Goal: Task Accomplishment & Management: Complete application form

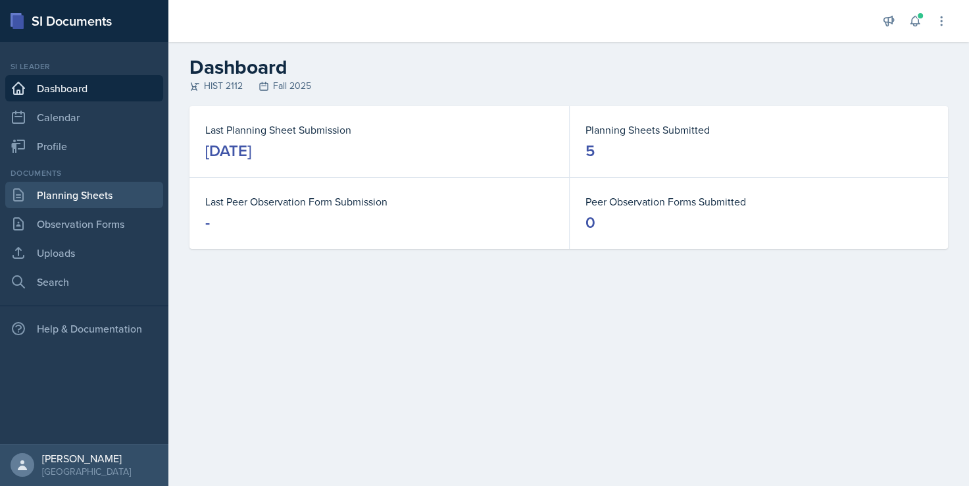
click at [108, 189] on link "Planning Sheets" at bounding box center [84, 195] width 158 height 26
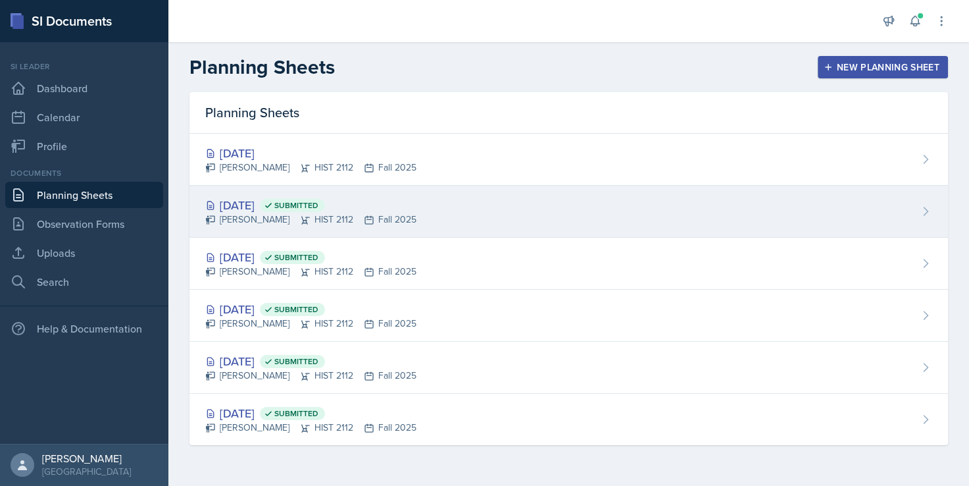
click at [269, 196] on div "[DATE] Submitted" at bounding box center [310, 205] width 211 height 18
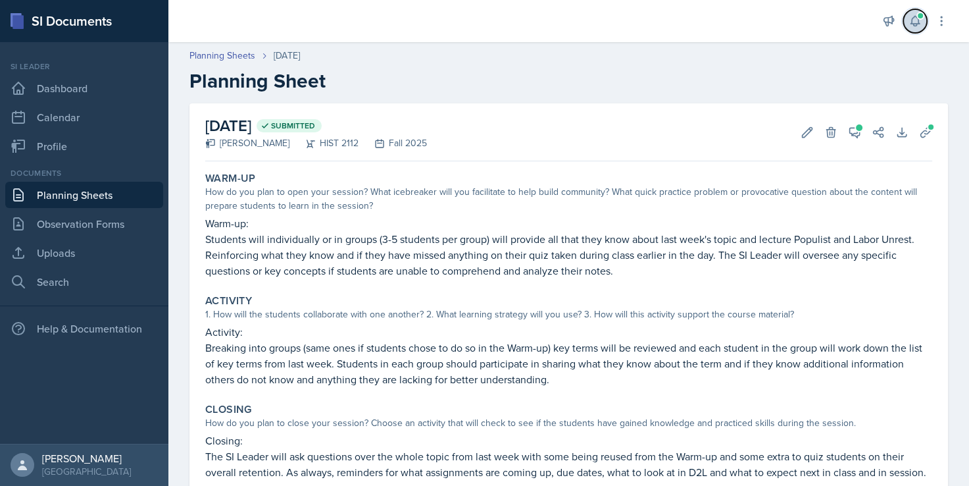
click at [915, 18] on icon at bounding box center [915, 20] width 13 height 13
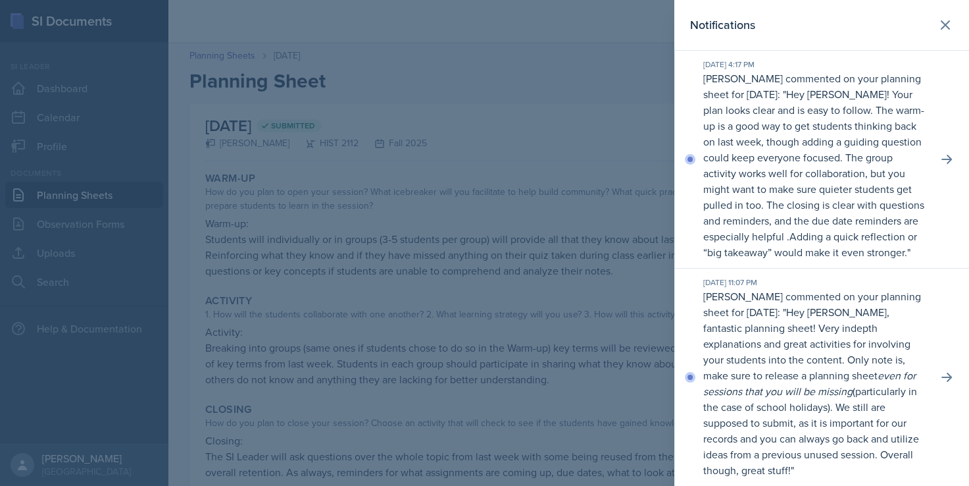
click at [462, 189] on div at bounding box center [484, 243] width 969 height 486
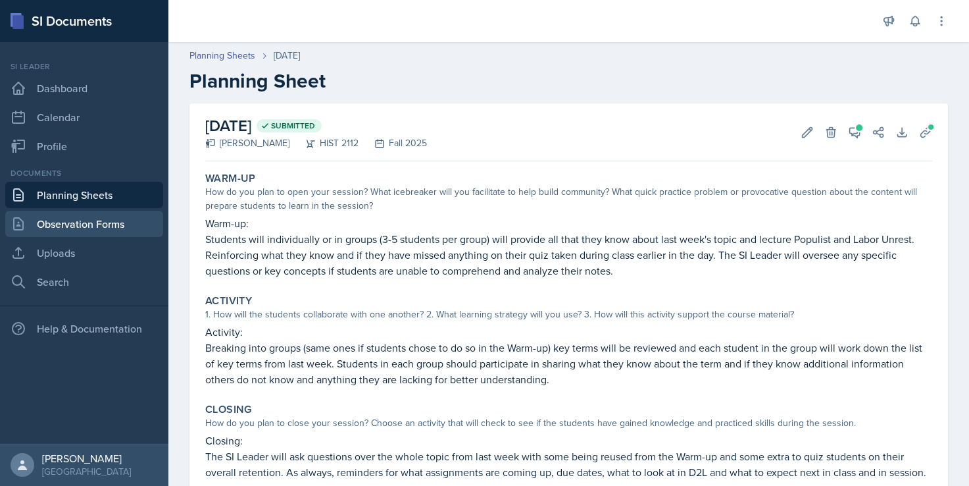
click at [93, 220] on link "Observation Forms" at bounding box center [84, 224] width 158 height 26
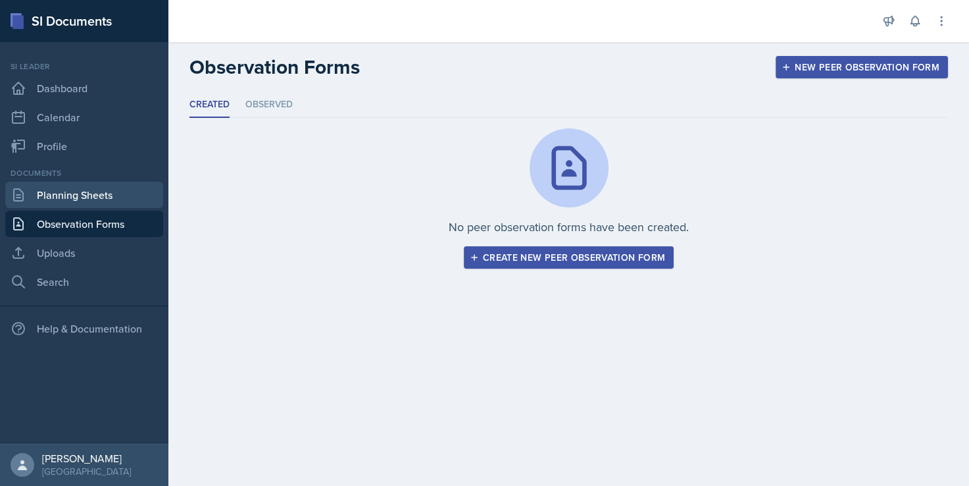
click at [93, 195] on link "Planning Sheets" at bounding box center [84, 195] width 158 height 26
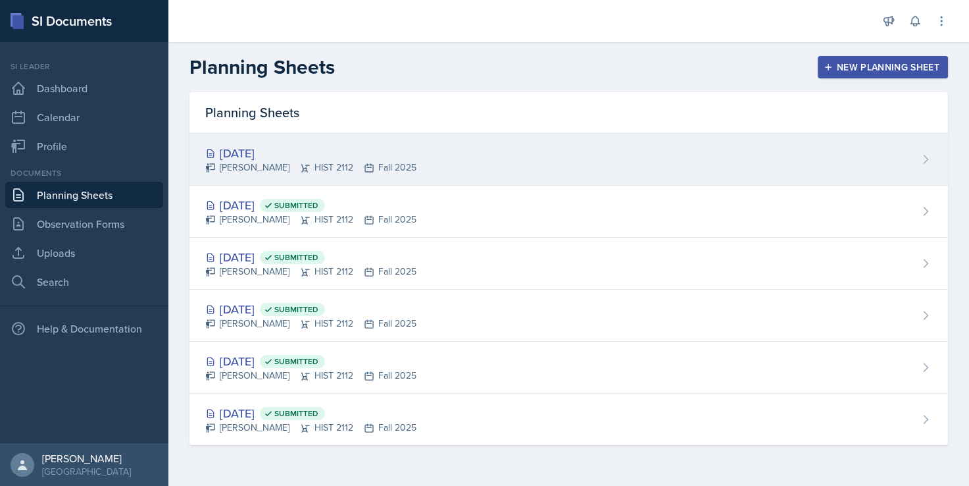
click at [272, 151] on div "[DATE]" at bounding box center [310, 153] width 211 height 18
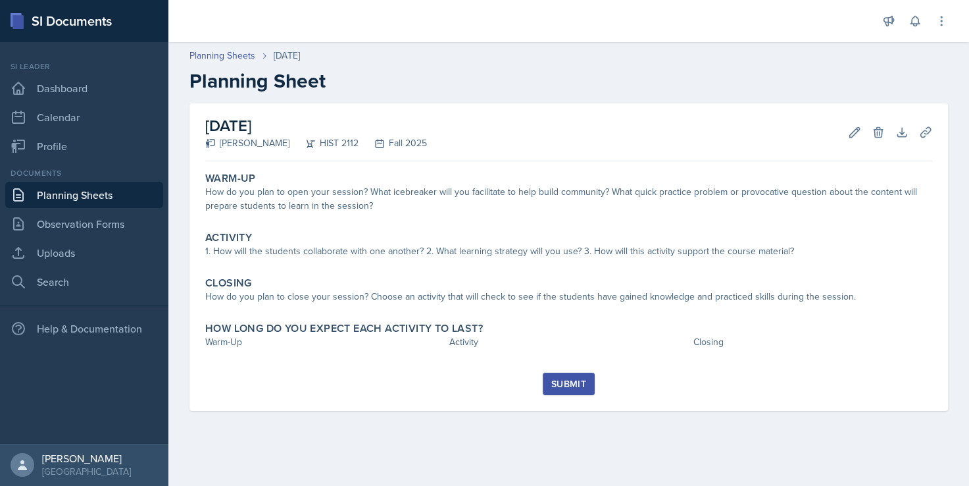
scroll to position [16, 0]
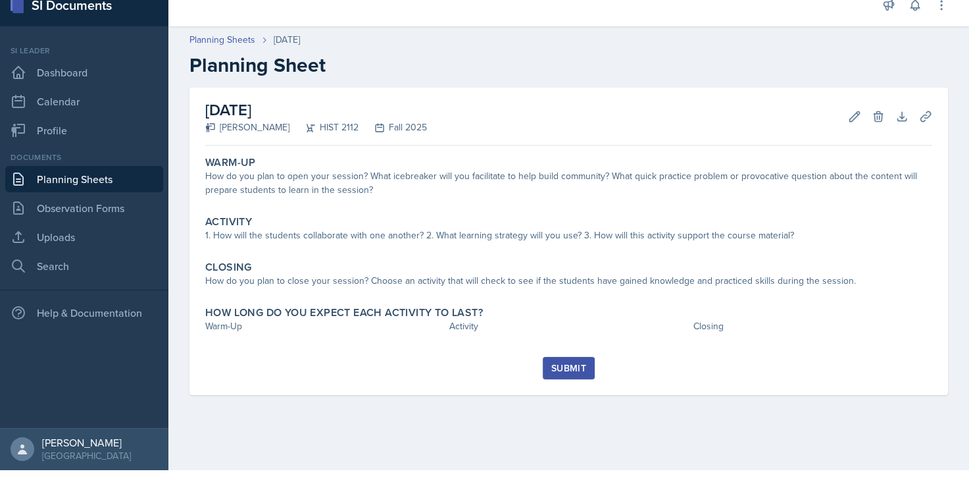
click at [476, 405] on div "[DATE] [PERSON_NAME] HIST 2112 Fall 2025 Edit Delete Download Uploads Autosavin…" at bounding box center [568, 256] width 801 height 339
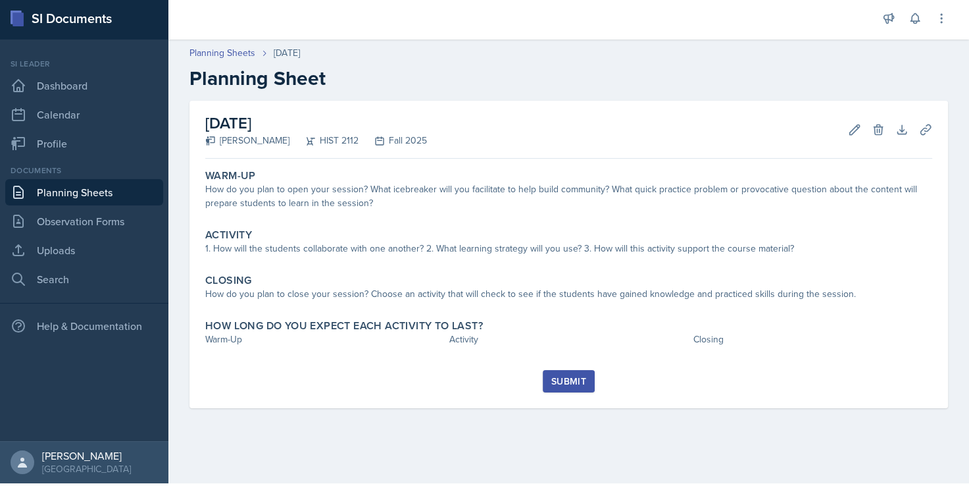
scroll to position [0, 0]
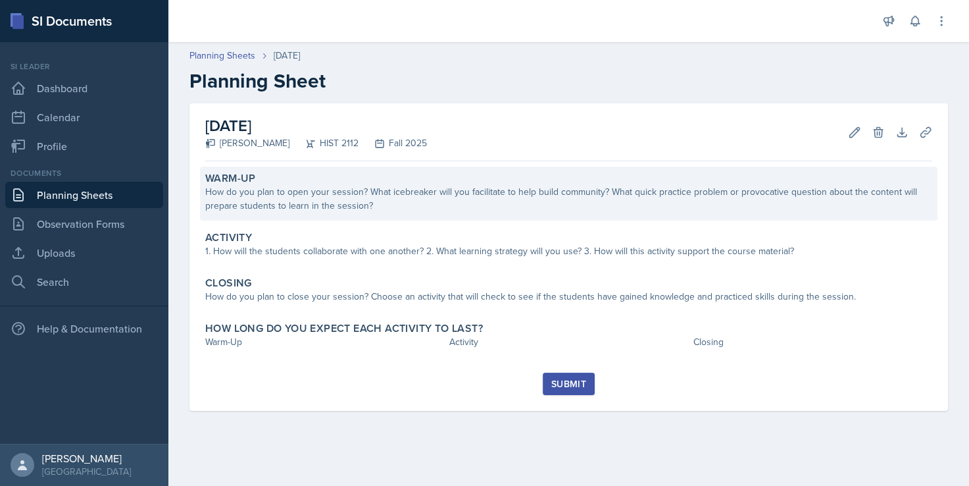
click at [387, 189] on div "How do you plan to open your session? What icebreaker will you facilitate to he…" at bounding box center [568, 199] width 727 height 28
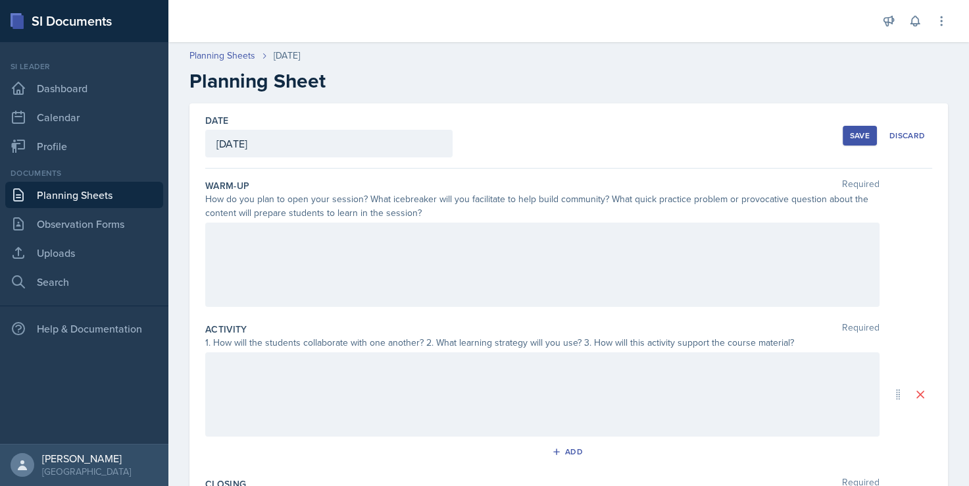
click at [337, 254] on div at bounding box center [542, 264] width 674 height 84
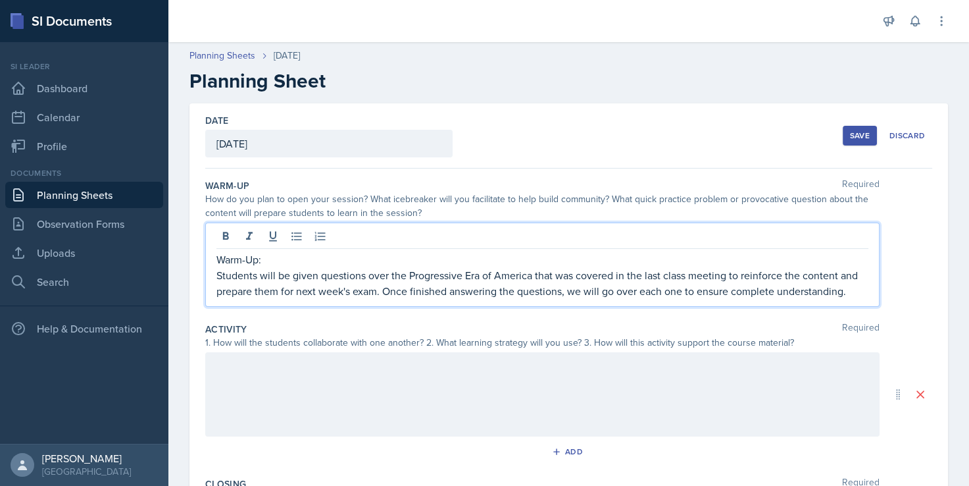
click at [542, 386] on div at bounding box center [542, 394] width 674 height 84
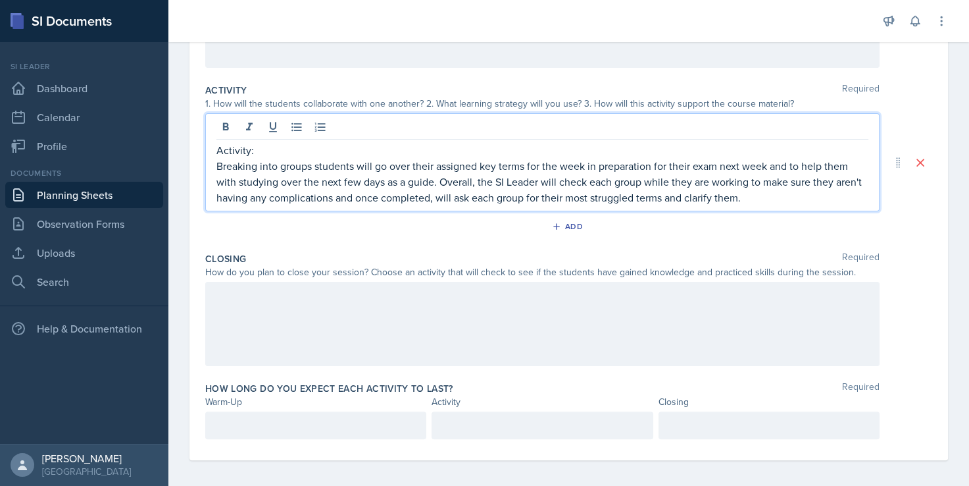
scroll to position [243, 0]
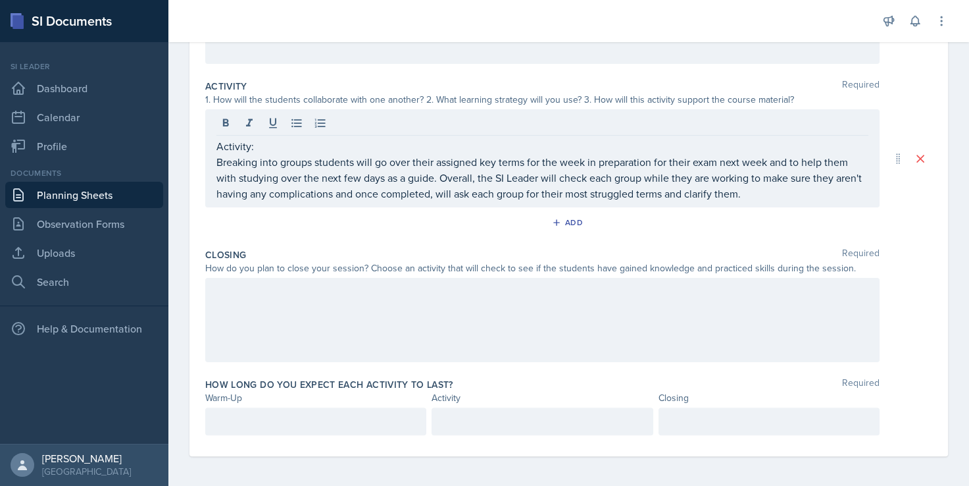
click at [318, 307] on div at bounding box center [542, 320] width 674 height 84
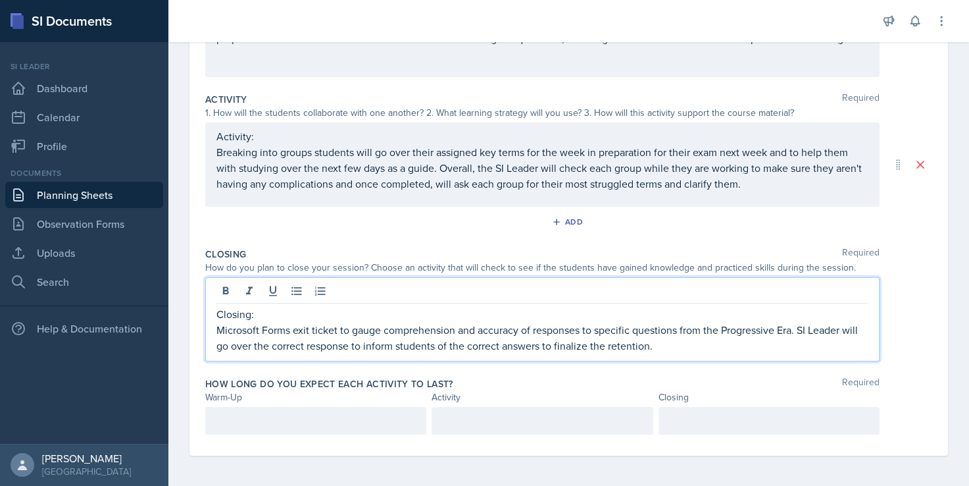
click at [292, 424] on p at bounding box center [315, 420] width 199 height 16
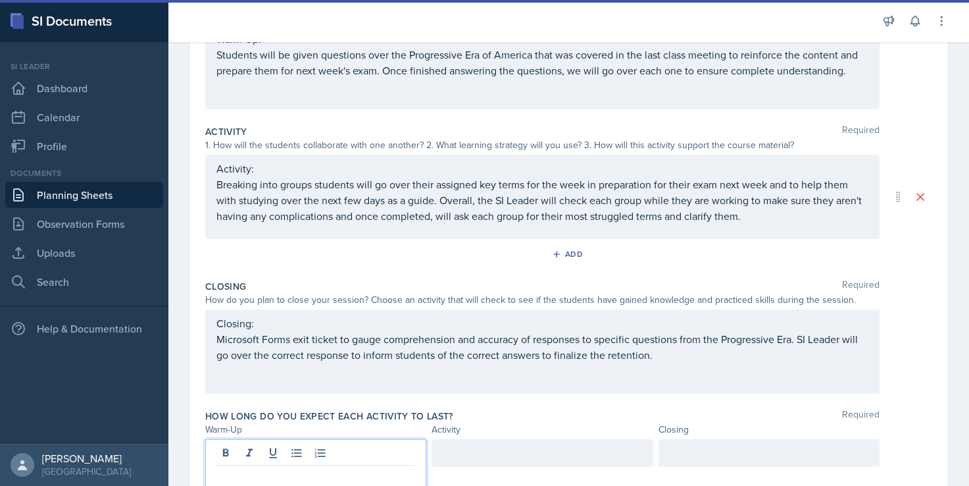
scroll to position [253, 0]
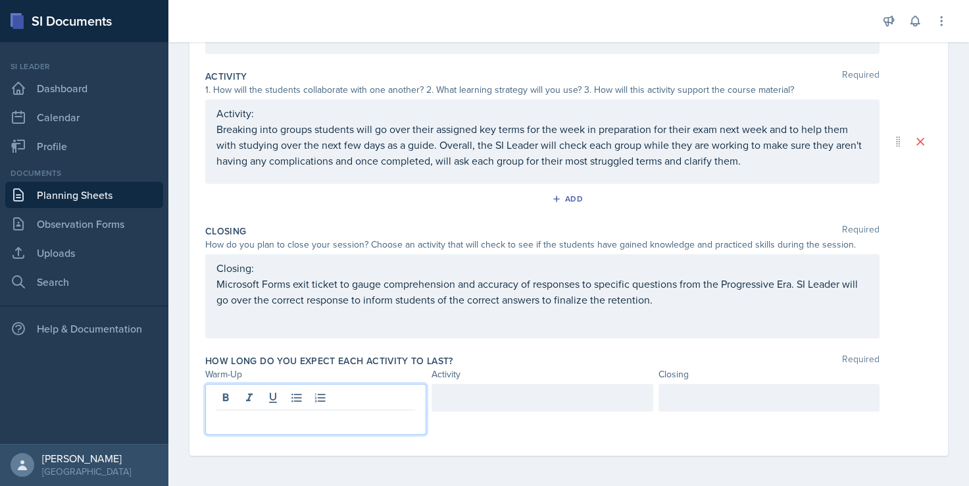
click at [305, 425] on p at bounding box center [315, 420] width 199 height 16
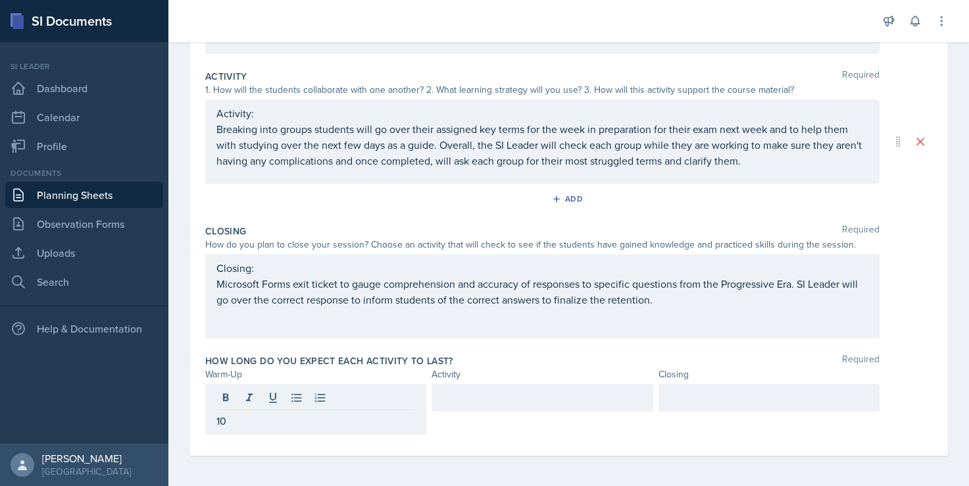
click at [434, 204] on div "Add" at bounding box center [568, 201] width 727 height 25
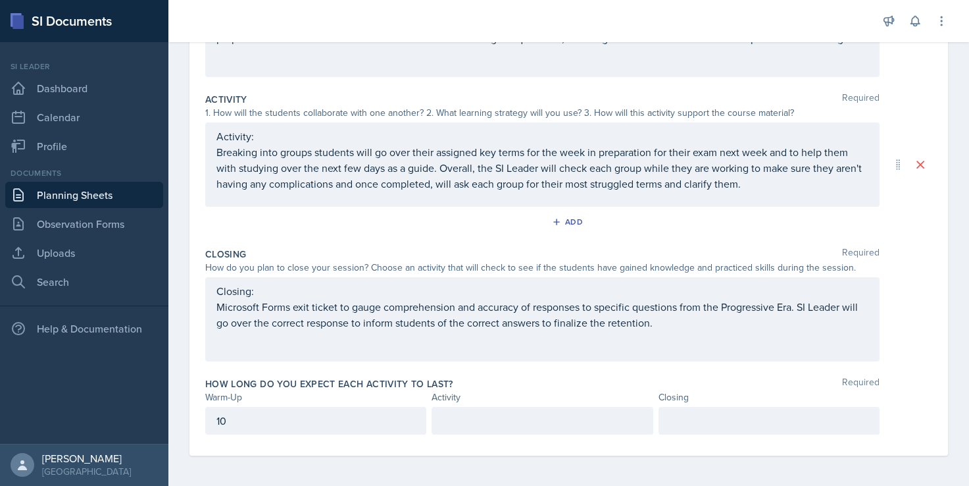
click at [484, 415] on p at bounding box center [542, 420] width 199 height 16
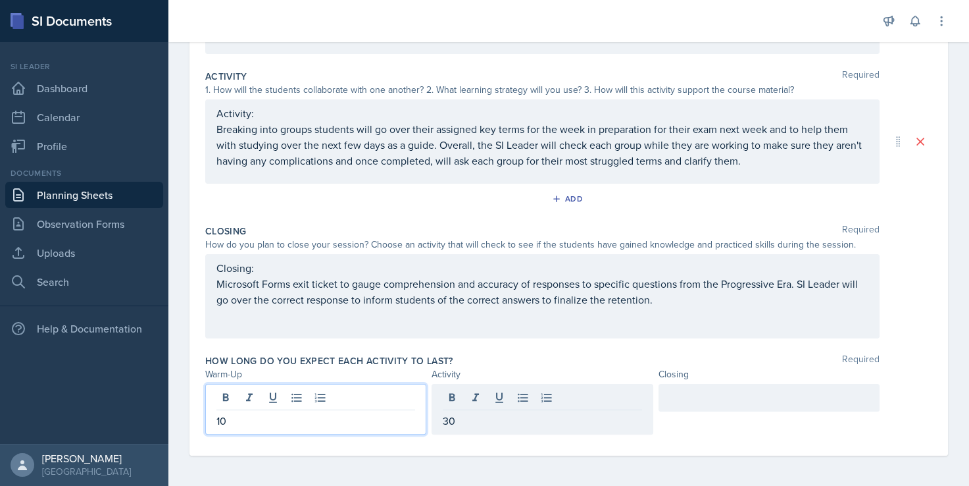
click at [336, 393] on div "10" at bounding box center [315, 409] width 221 height 51
click at [513, 395] on div "30" at bounding box center [542, 398] width 221 height 28
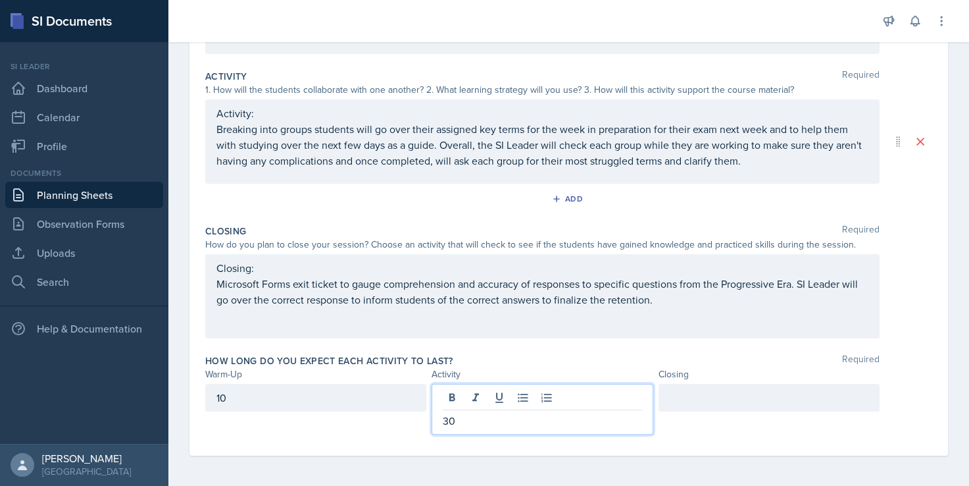
click at [255, 401] on div "10" at bounding box center [315, 398] width 221 height 28
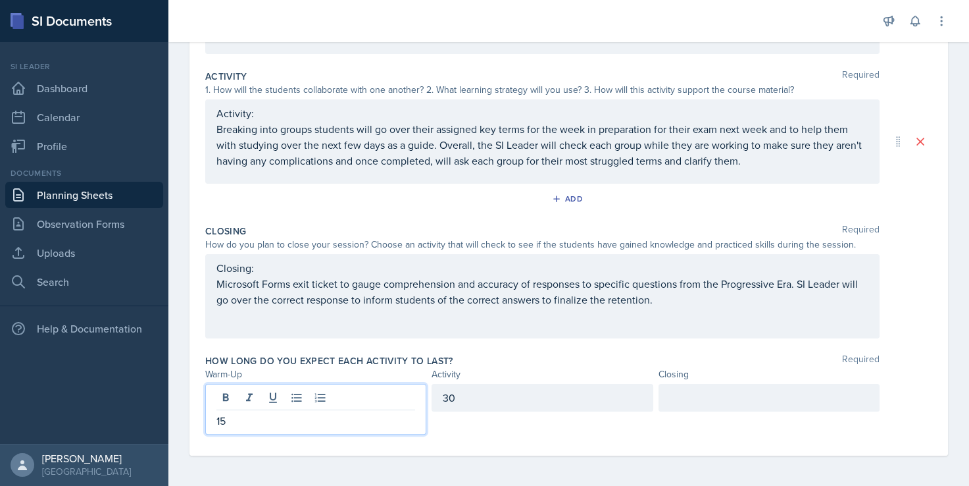
click at [513, 401] on div "30" at bounding box center [542, 398] width 221 height 28
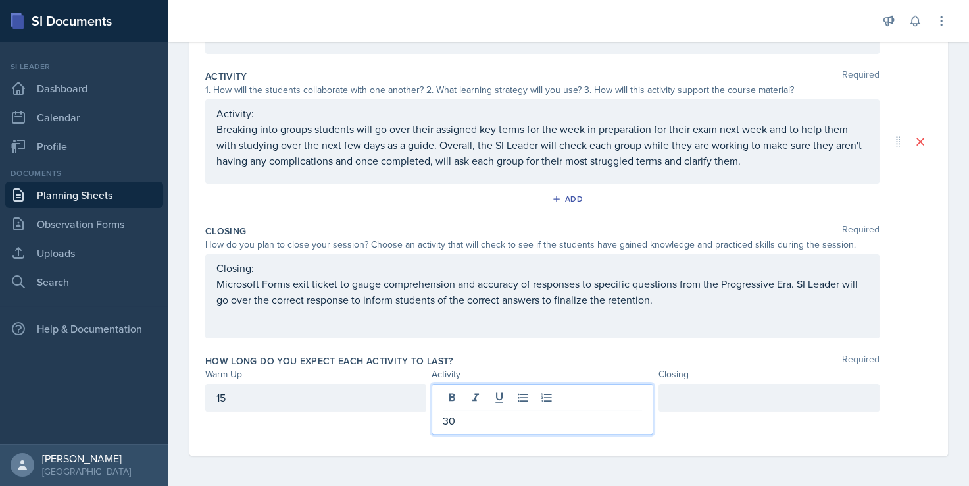
click at [726, 399] on div at bounding box center [769, 398] width 221 height 28
click at [526, 399] on div "30" at bounding box center [542, 409] width 221 height 51
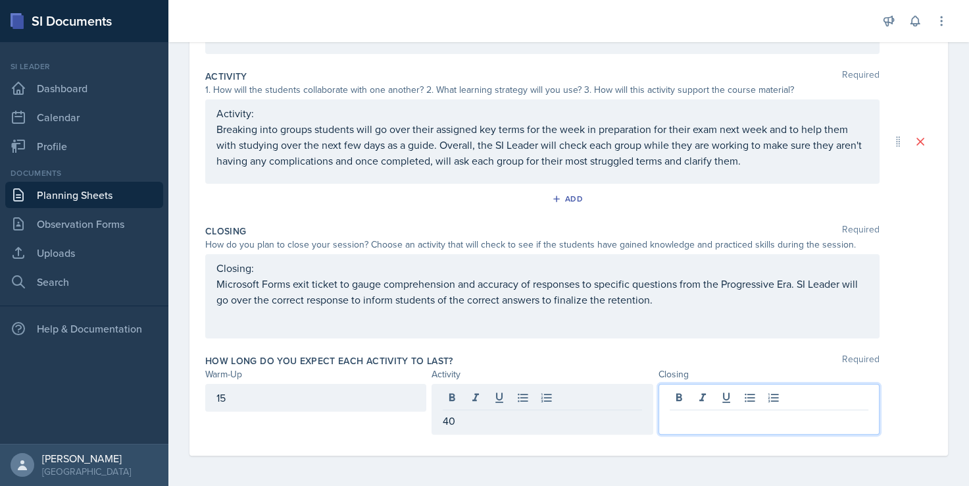
click at [695, 394] on div at bounding box center [769, 409] width 221 height 51
click at [332, 394] on div "15" at bounding box center [315, 398] width 221 height 28
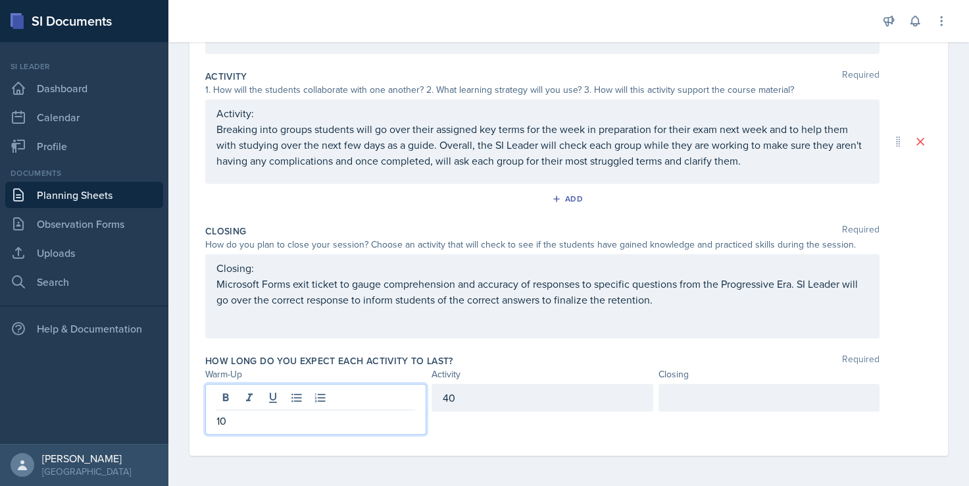
click at [669, 405] on div at bounding box center [769, 398] width 221 height 28
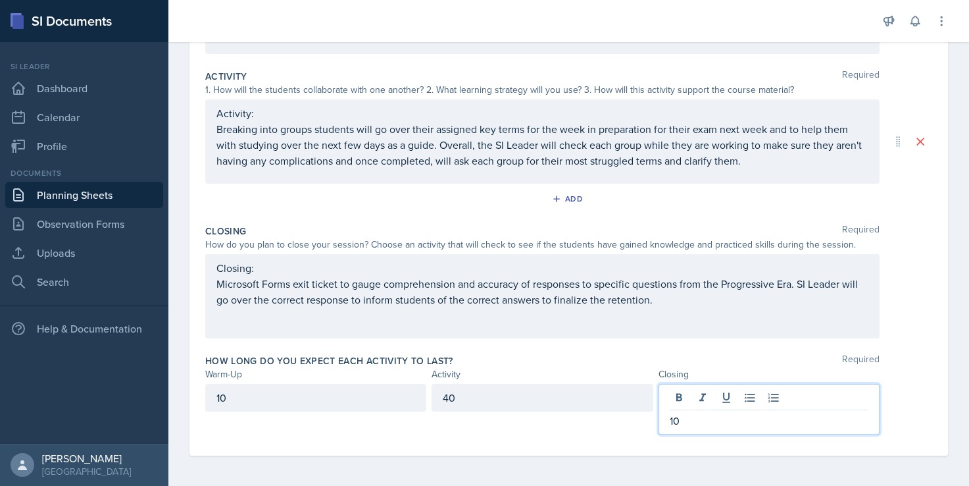
click at [758, 357] on div "How long do you expect each activity to last? Required" at bounding box center [568, 360] width 727 height 13
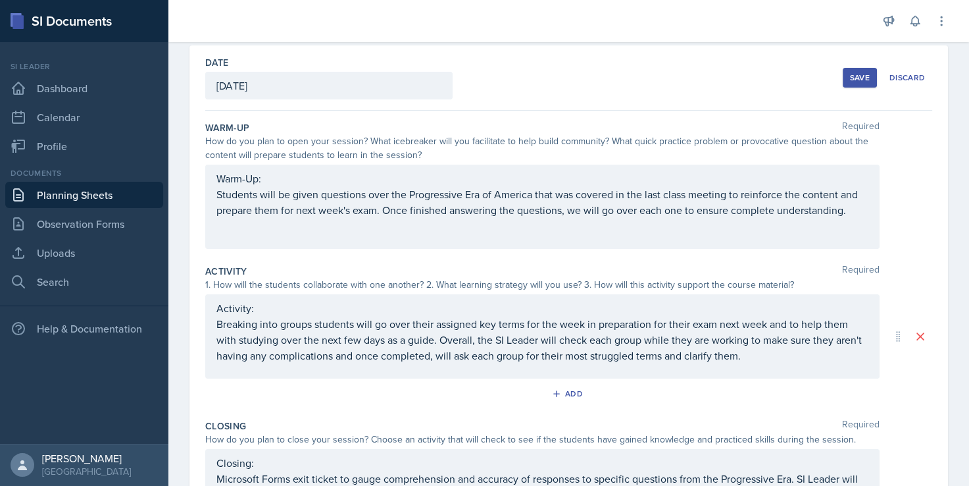
scroll to position [0, 0]
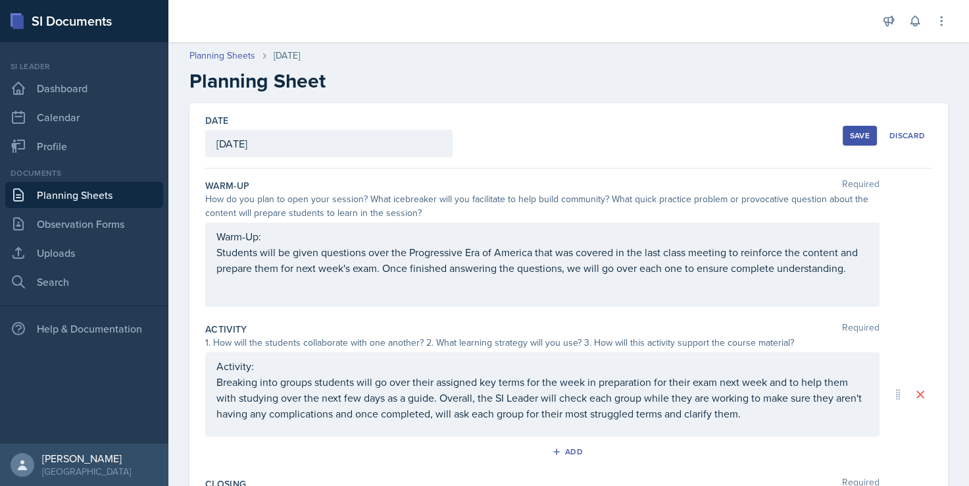
click at [850, 135] on div "Save" at bounding box center [860, 135] width 20 height 11
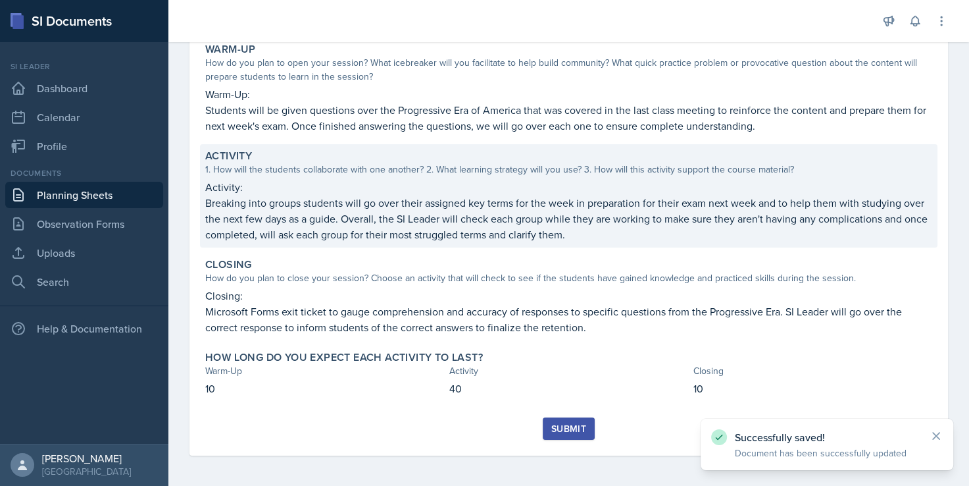
scroll to position [63, 0]
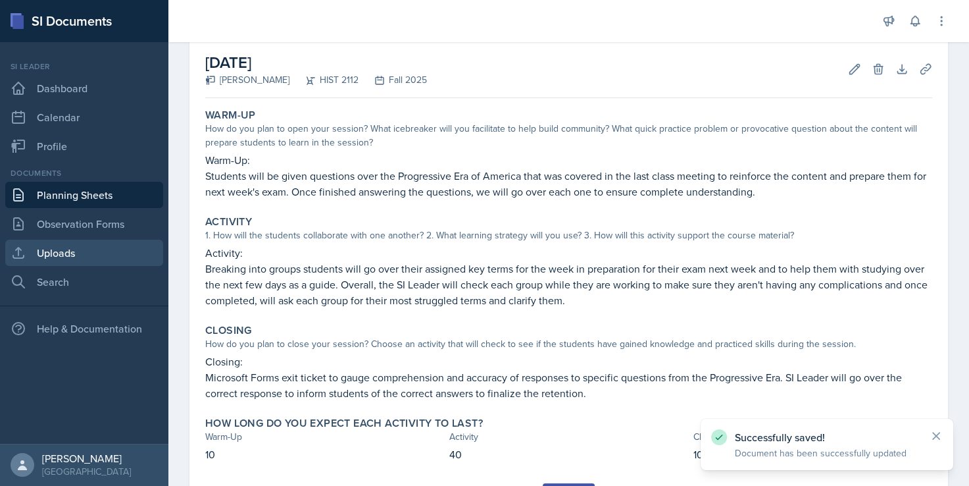
click at [66, 263] on link "Uploads" at bounding box center [84, 252] width 158 height 26
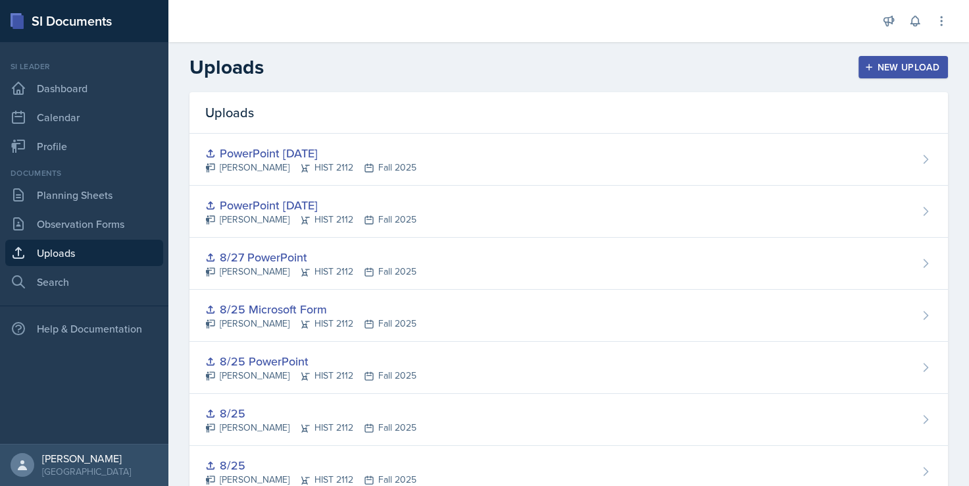
click at [876, 66] on div "New Upload" at bounding box center [903, 67] width 73 height 11
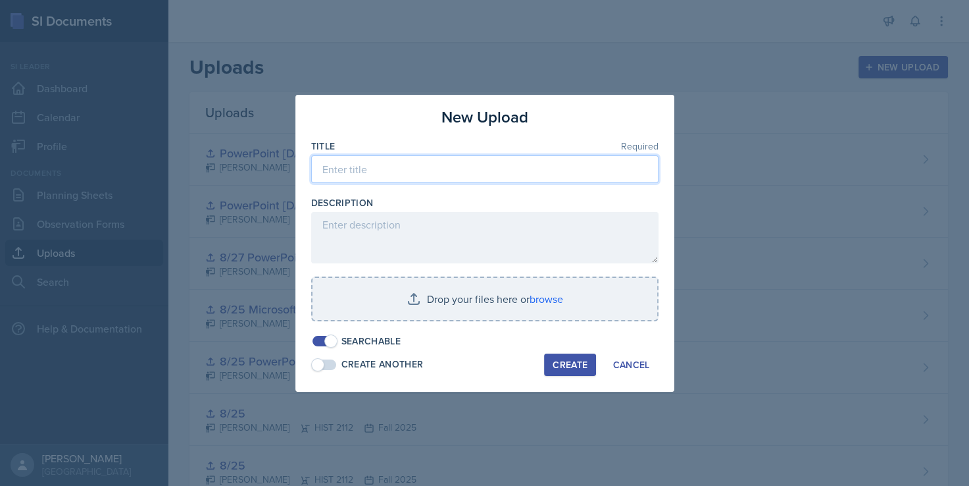
click at [506, 179] on input at bounding box center [484, 169] width 347 height 28
type input "Microsoft Form [DATE]"
click at [501, 110] on h3 "New Upload" at bounding box center [484, 117] width 87 height 24
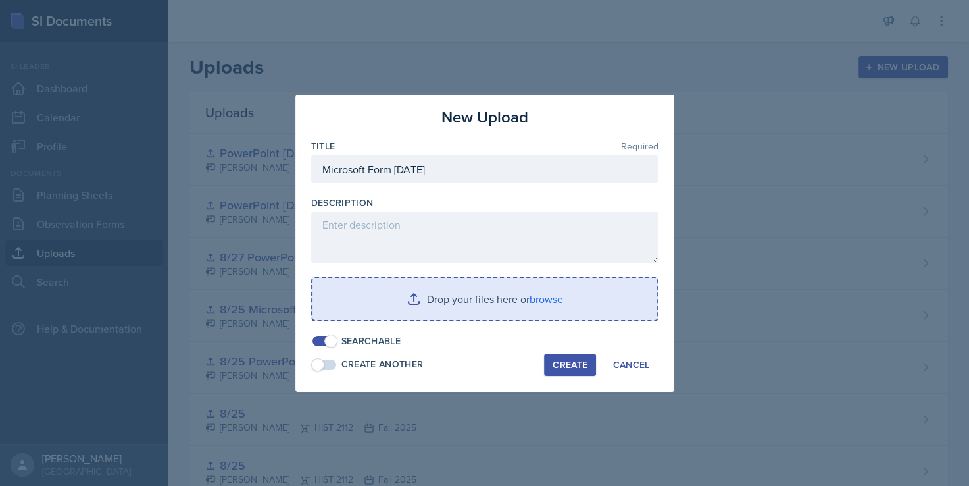
click at [451, 285] on input "file" at bounding box center [484, 299] width 345 height 42
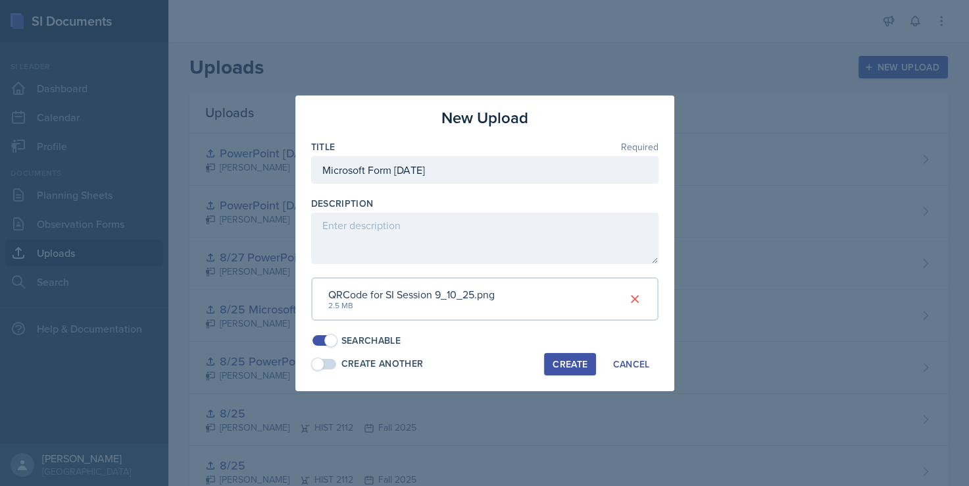
click at [565, 361] on div "Create" at bounding box center [570, 364] width 35 height 11
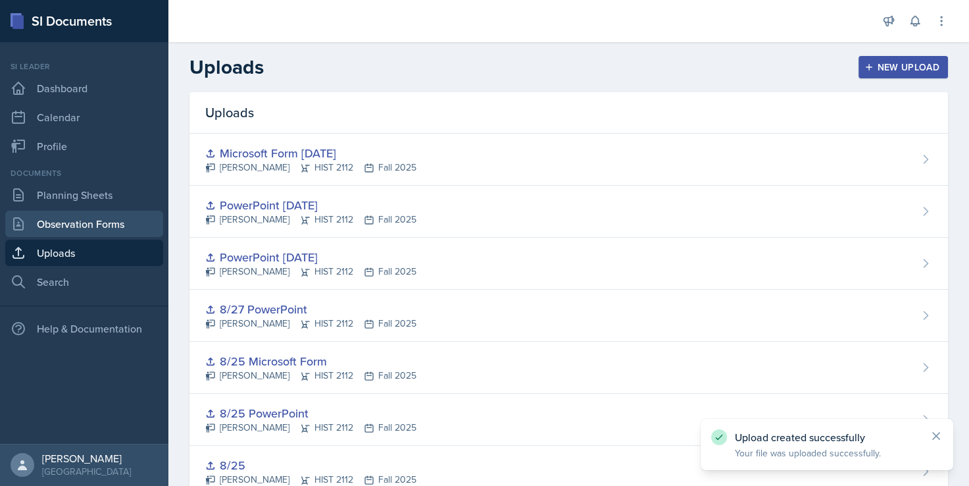
click at [105, 220] on link "Observation Forms" at bounding box center [84, 224] width 158 height 26
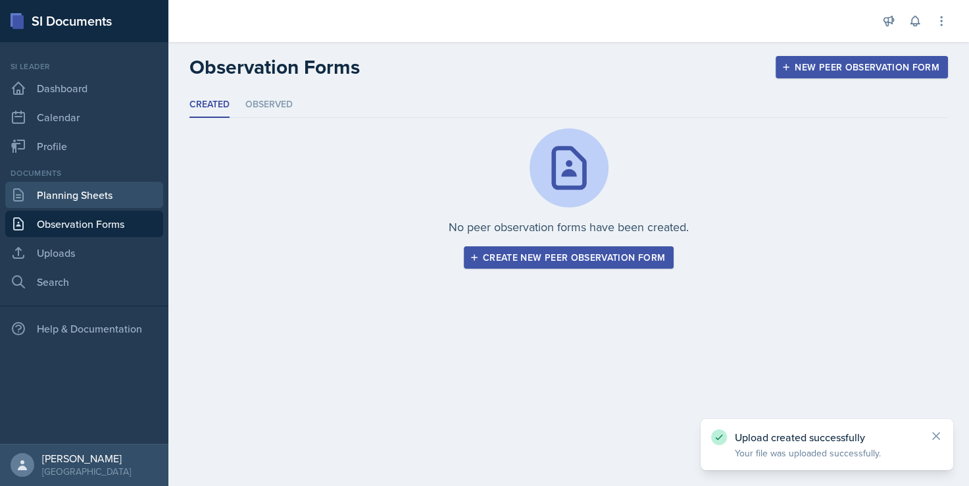
click at [103, 198] on link "Planning Sheets" at bounding box center [84, 195] width 158 height 26
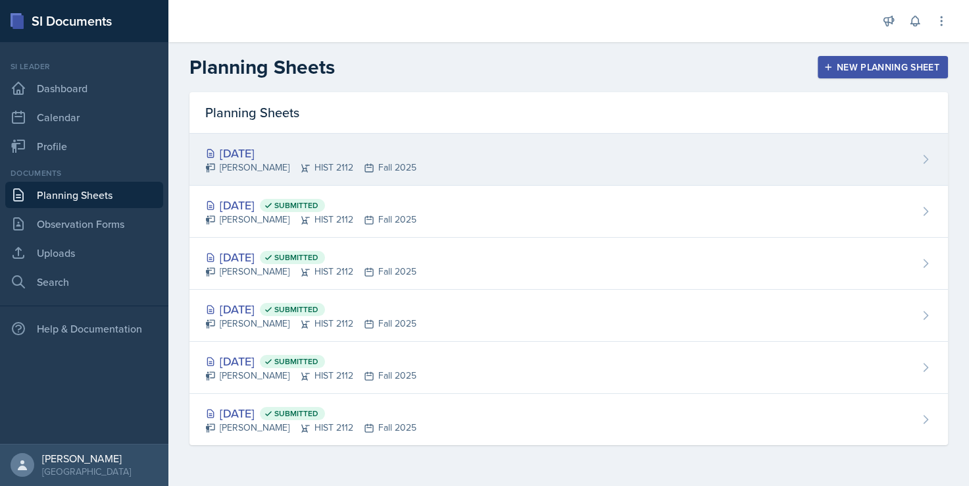
click at [360, 144] on div "[DATE]" at bounding box center [310, 153] width 211 height 18
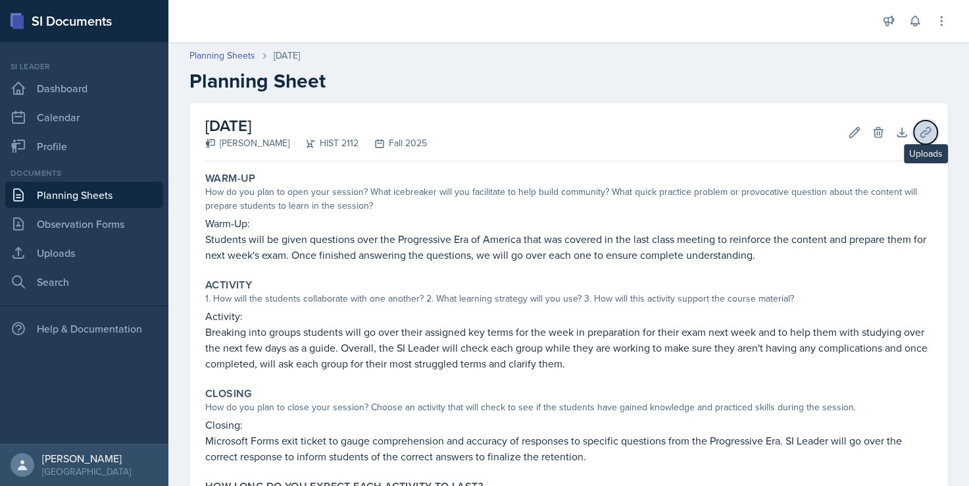
click at [919, 133] on icon at bounding box center [925, 132] width 13 height 13
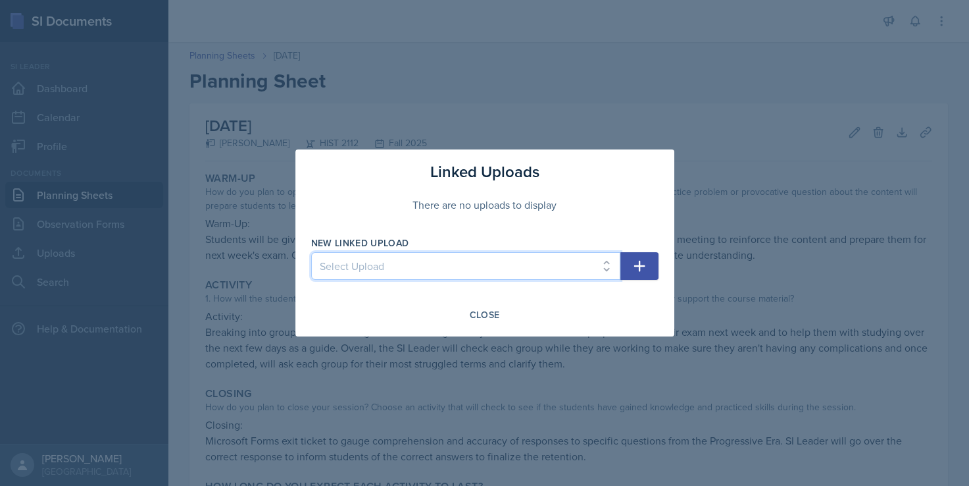
click at [574, 262] on select "Select Upload Taboo rules Introduction PowerPoint Introduction PowerPoint Intro…" at bounding box center [465, 266] width 309 height 28
select select "e10f7299-b1ec-44d7-992f-8bf37415ffd4"
click at [311, 252] on select "Select Upload Taboo rules Introduction PowerPoint Introduction PowerPoint Intro…" at bounding box center [465, 266] width 309 height 28
click at [641, 266] on icon "button" at bounding box center [639, 266] width 11 height 11
select select
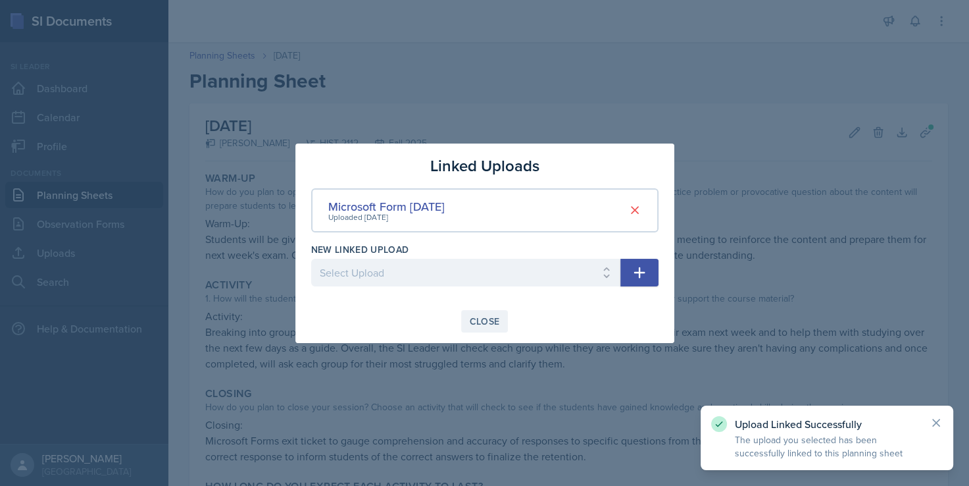
click at [487, 320] on div "Close" at bounding box center [485, 321] width 30 height 11
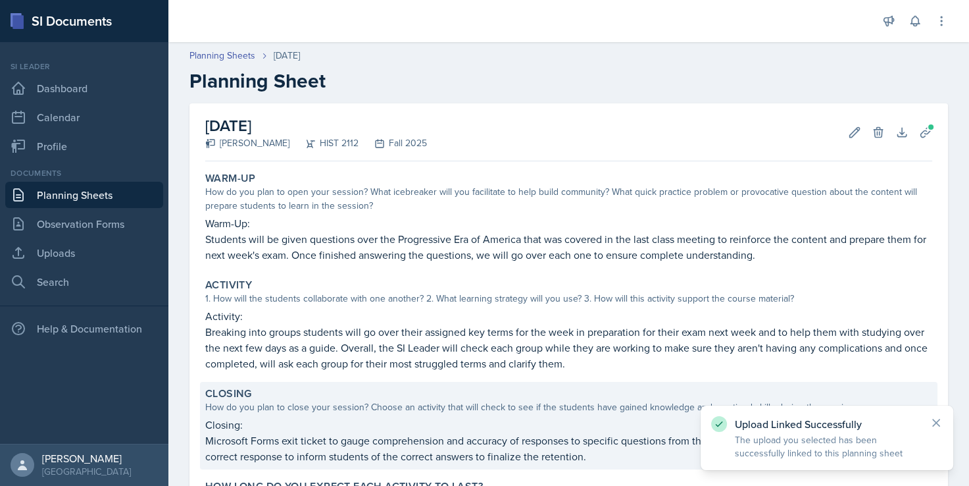
scroll to position [129, 0]
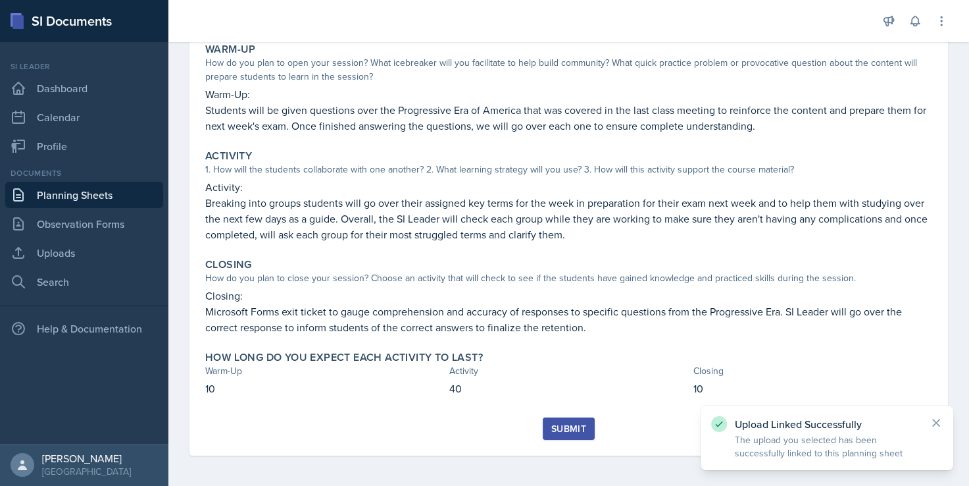
click at [559, 428] on div "Submit" at bounding box center [568, 428] width 35 height 11
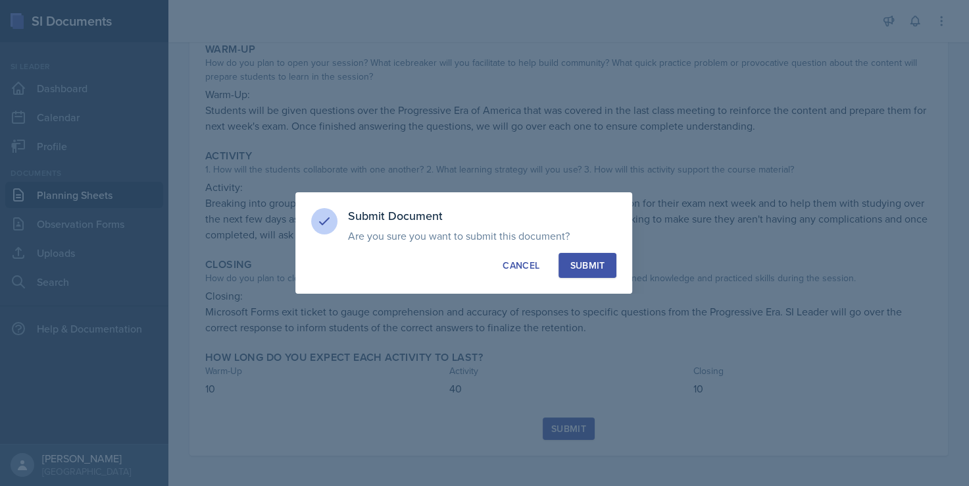
click at [602, 262] on div "Submit" at bounding box center [587, 265] width 35 height 13
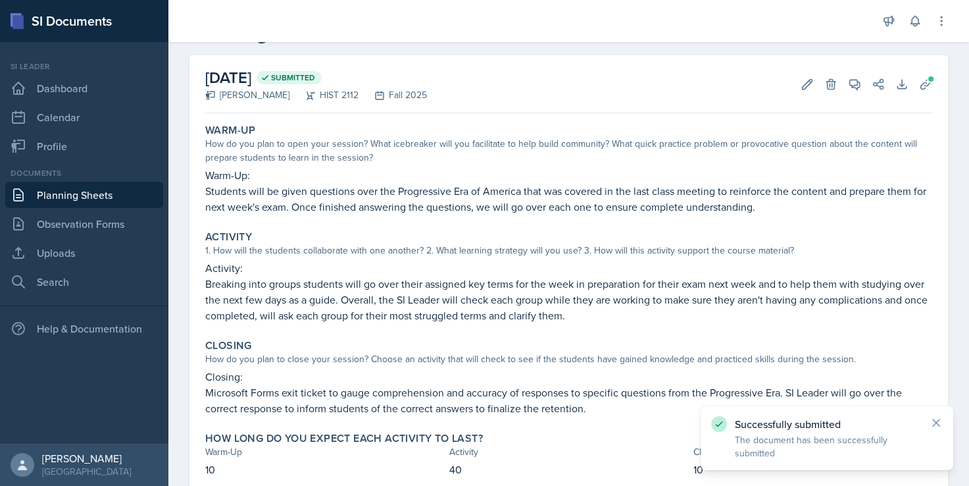
scroll to position [0, 0]
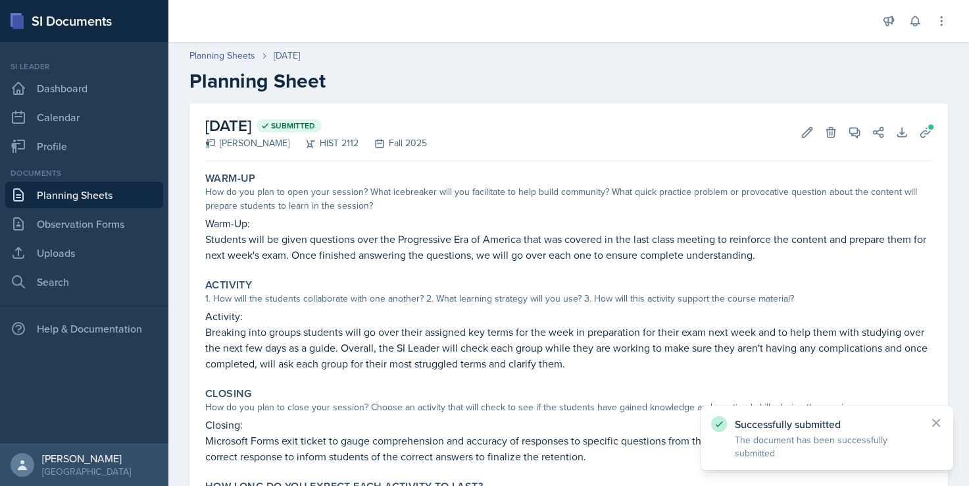
click at [492, 78] on h2 "Planning Sheet" at bounding box center [568, 81] width 759 height 24
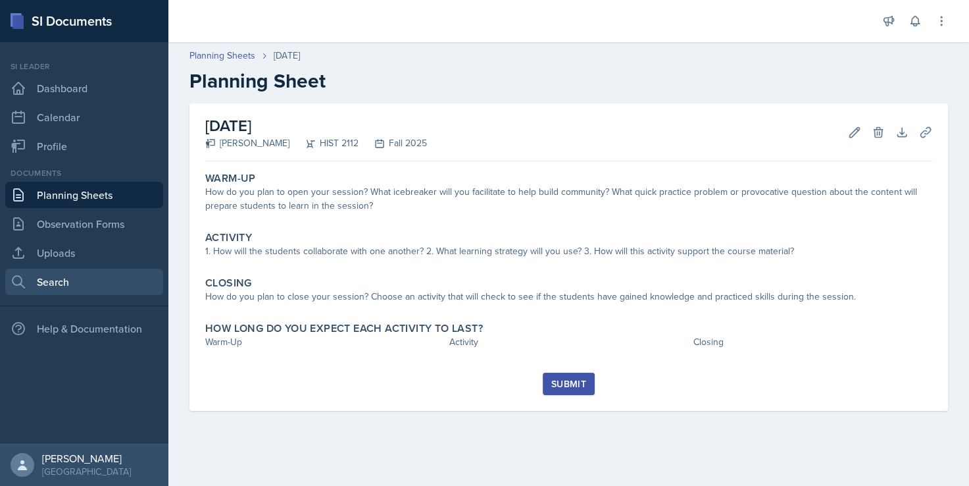
click at [76, 282] on link "Search" at bounding box center [84, 281] width 158 height 26
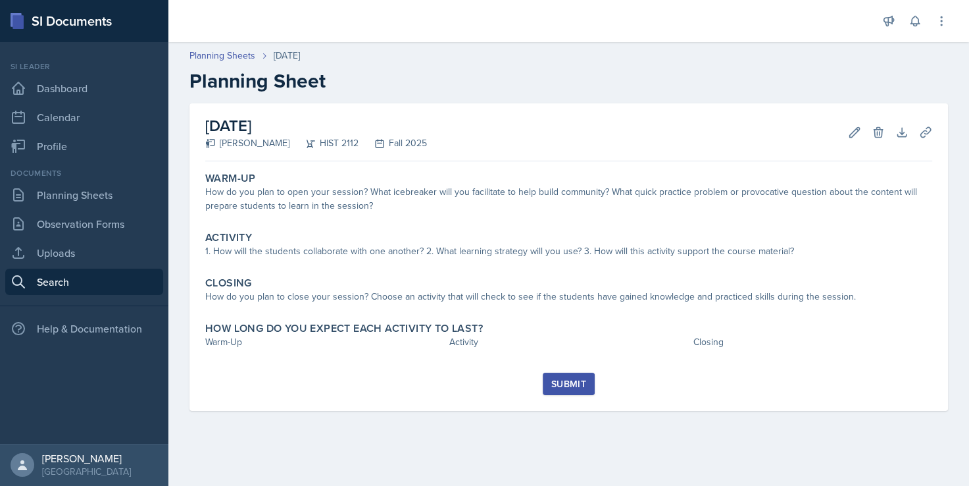
select select "all"
select select "1"
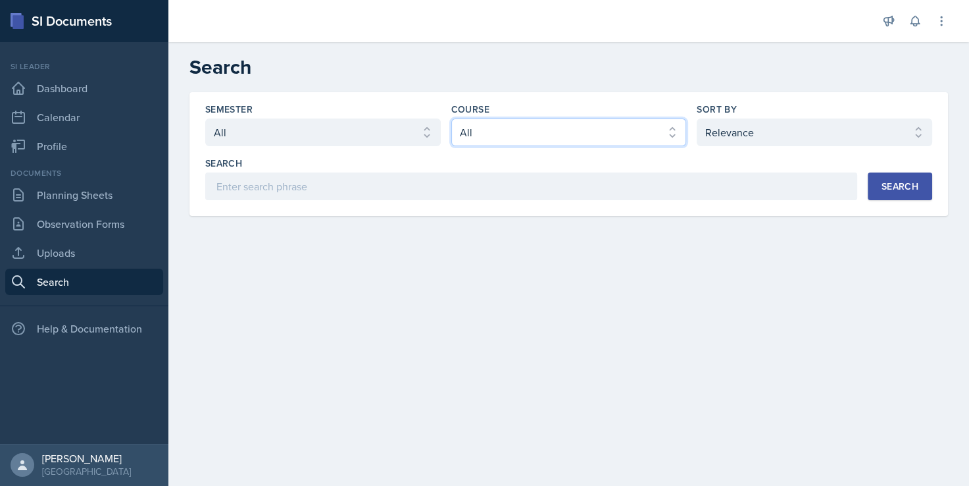
click at [511, 136] on select "Select course All ACCT 2101 ACCT 2102 ACCT 4050 ANTH 1102 ANTH 3301 ARCH 1000 A…" at bounding box center [569, 132] width 236 height 28
select select "e03f2d5a-f3a5-4e0e-9167-550ff5b2876a"
click at [451, 118] on select "Select course All ACCT 2101 ACCT 2102 ACCT 4050 ANTH 1102 ANTH 3301 ARCH 1000 A…" at bounding box center [569, 132] width 236 height 28
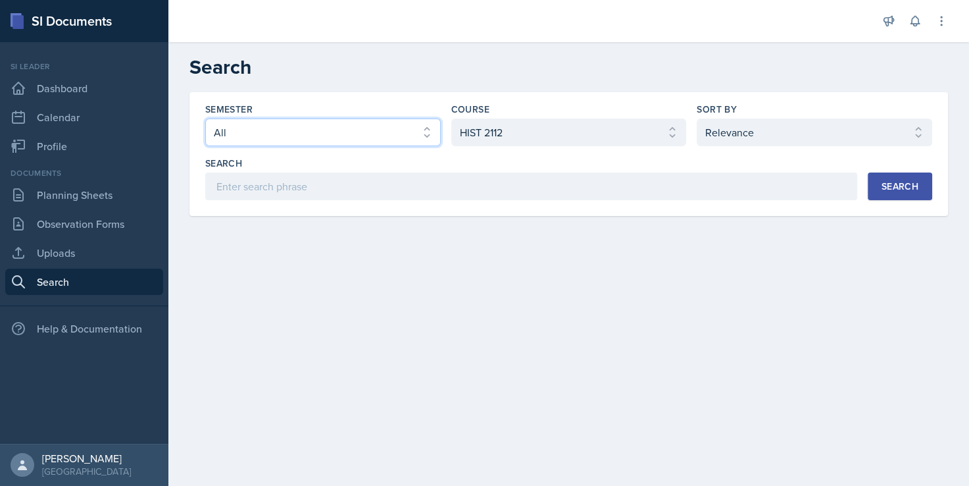
click at [313, 130] on select "Select semester All Fall 2025 Summer 2025 Spring 2025 Fall 2024 Summer 2024 Spr…" at bounding box center [323, 132] width 236 height 28
select select "2bed604d-1099-4043-b1bc-2365e8740244"
click at [205, 118] on select "Select semester All Fall 2025 Summer 2025 Spring 2025 Fall 2024 Summer 2024 Spr…" at bounding box center [323, 132] width 236 height 28
click at [924, 186] on button "Search" at bounding box center [900, 186] width 64 height 28
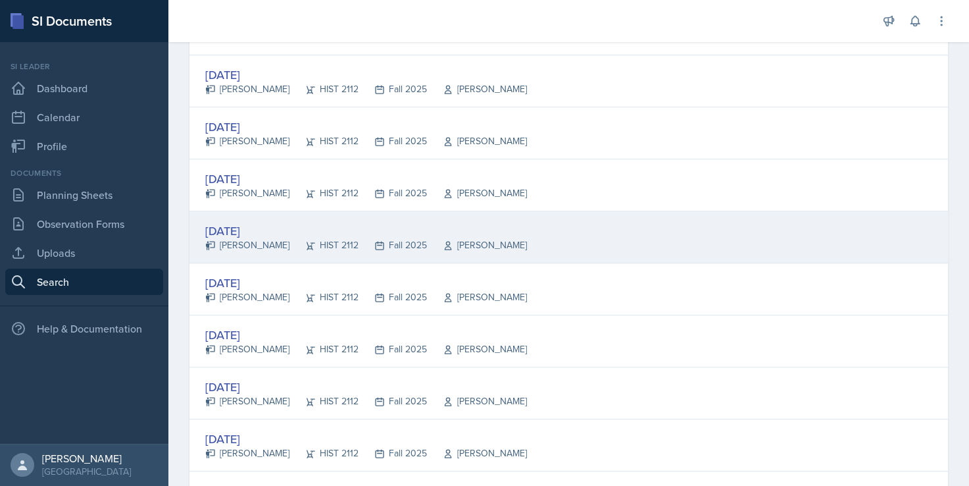
scroll to position [592, 0]
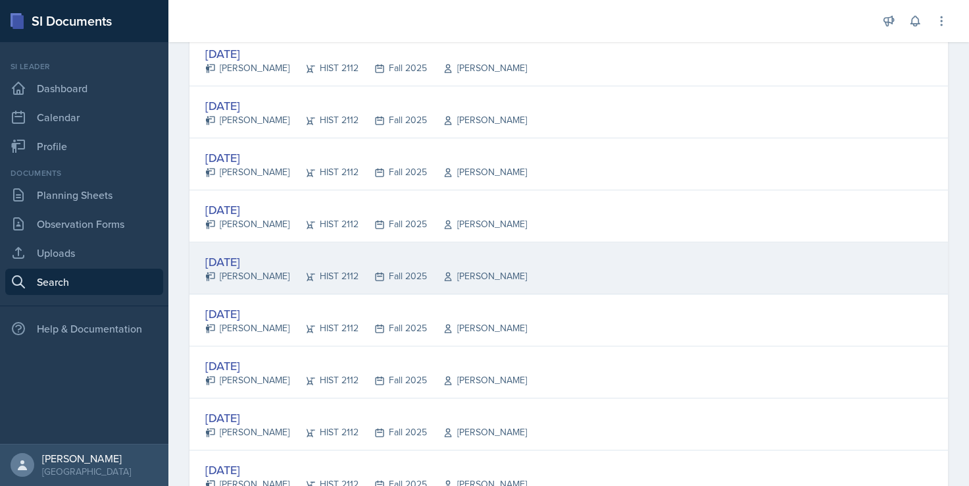
click at [413, 254] on div "[DATE]" at bounding box center [366, 262] width 322 height 18
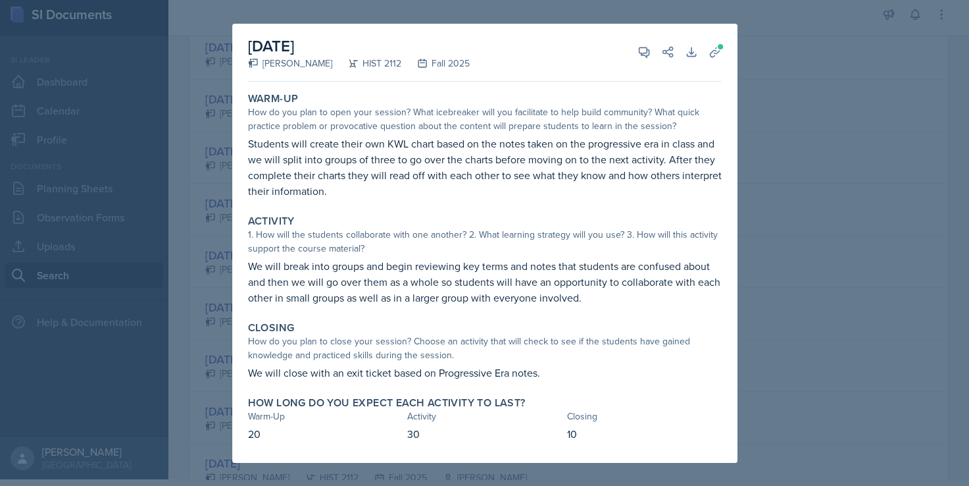
scroll to position [11, 0]
click at [717, 55] on icon at bounding box center [715, 51] width 13 height 13
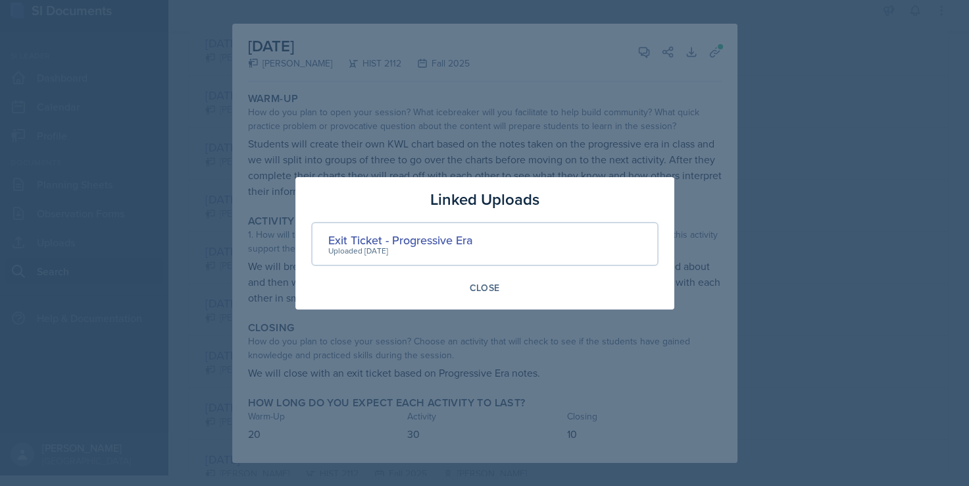
click at [558, 146] on div at bounding box center [484, 243] width 969 height 486
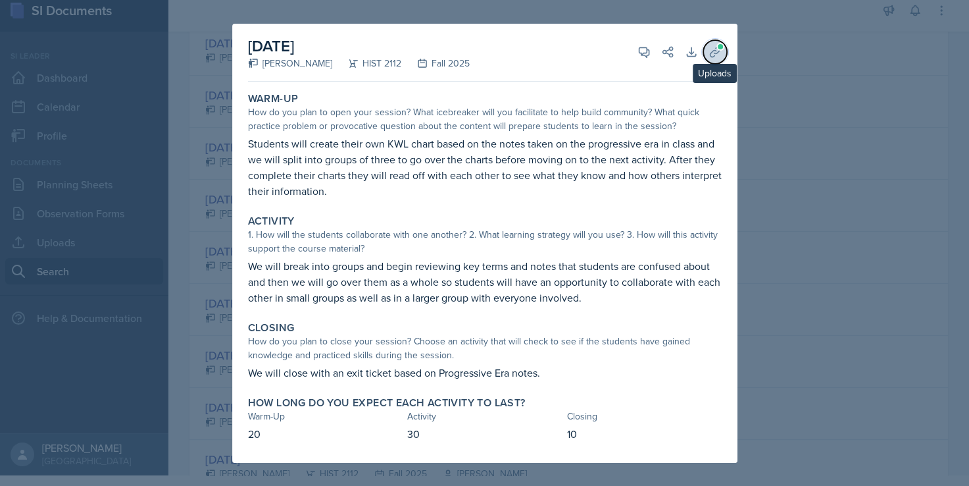
click at [714, 54] on icon at bounding box center [715, 52] width 10 height 10
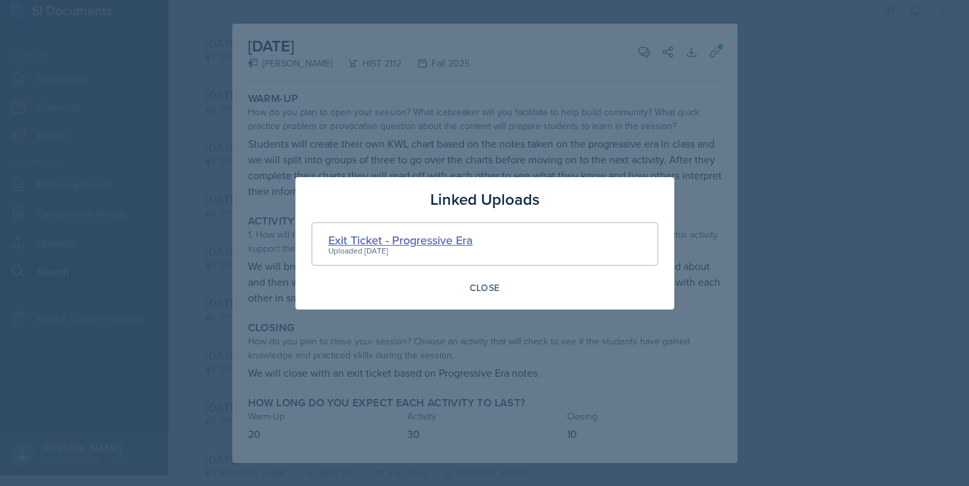
click at [445, 234] on div "Exit Ticket - Progressive Era" at bounding box center [400, 240] width 145 height 18
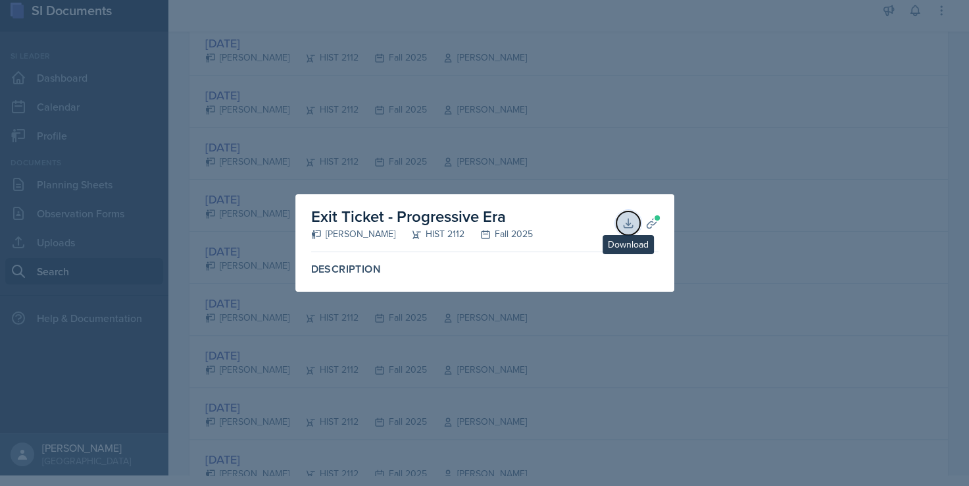
click at [624, 227] on icon at bounding box center [628, 222] width 9 height 9
click at [779, 299] on div at bounding box center [484, 243] width 969 height 486
